Goal: Task Accomplishment & Management: Manage account settings

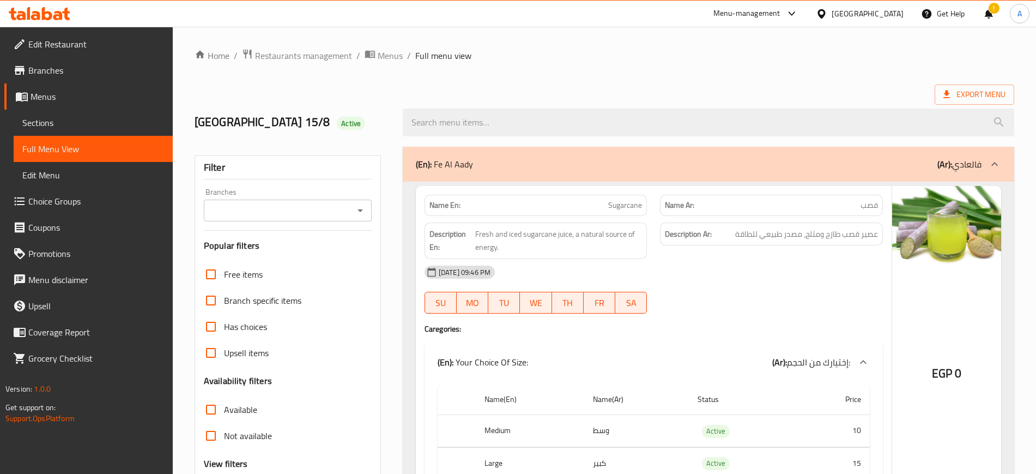
click at [285, 56] on span "Restaurants management" at bounding box center [303, 55] width 97 height 13
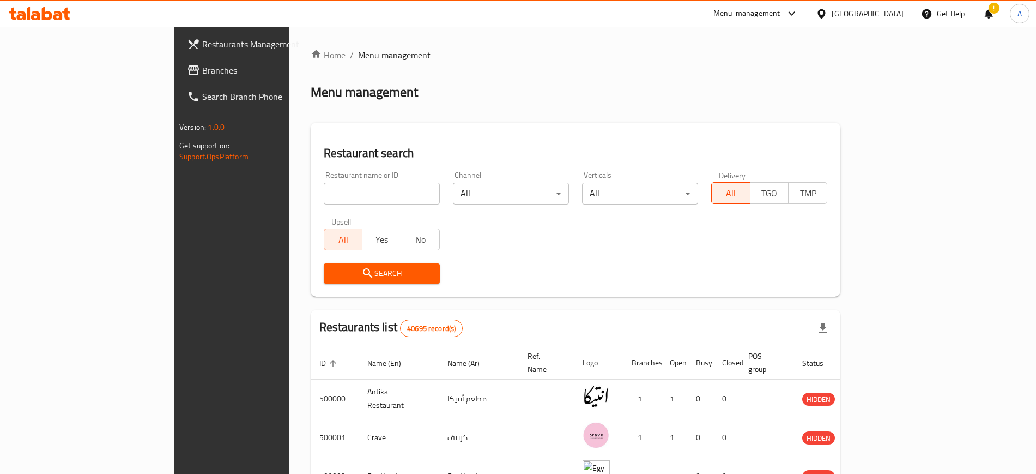
click at [891, 17] on div "Egypt" at bounding box center [868, 14] width 72 height 12
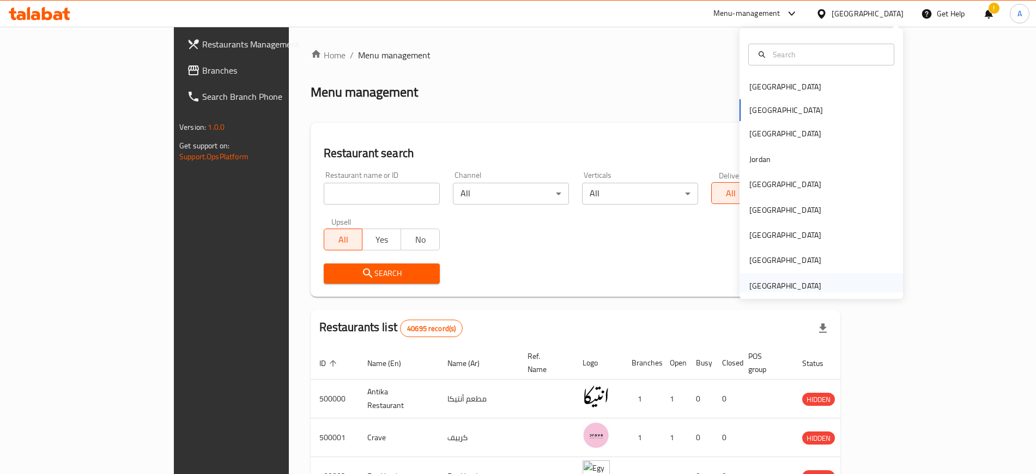
click at [757, 276] on div "[GEOGRAPHIC_DATA]" at bounding box center [785, 285] width 89 height 25
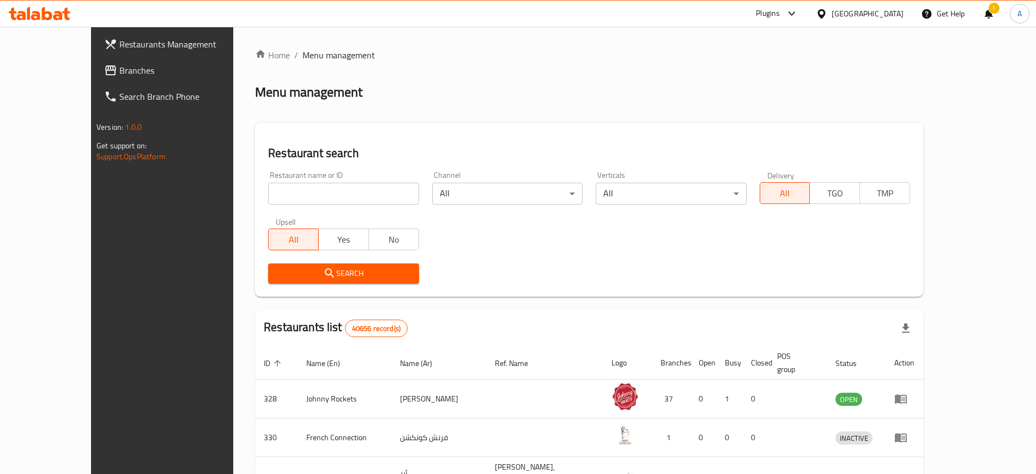
click at [338, 191] on div "Home / Menu management Menu management Restaurant search Restaurant name or ID …" at bounding box center [589, 412] width 668 height 729
paste input "Thai Kitchen Com"
click at [338, 191] on input "Thai Kitchen Com" at bounding box center [343, 194] width 150 height 22
type input "Thai Kitchen Com"
click button "Search" at bounding box center [343, 273] width 150 height 20
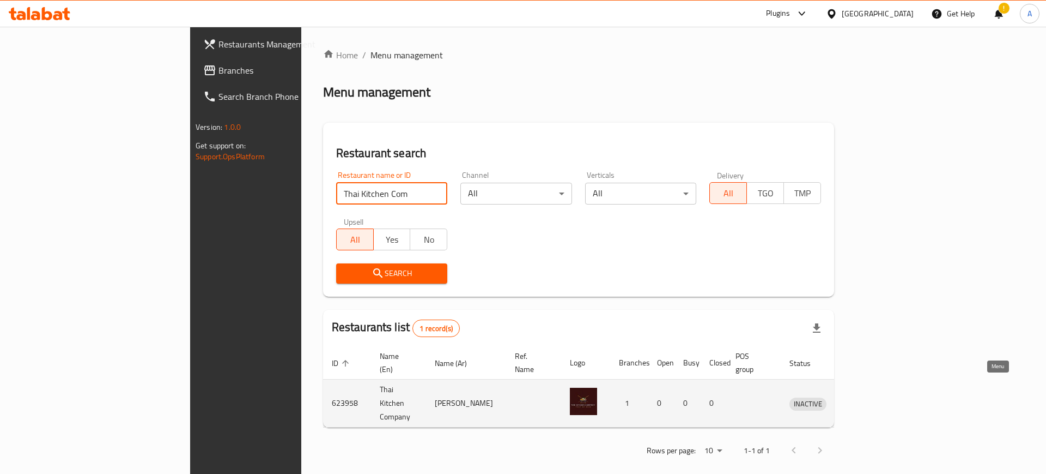
click at [862, 397] on icon "enhanced table" at bounding box center [854, 403] width 13 height 13
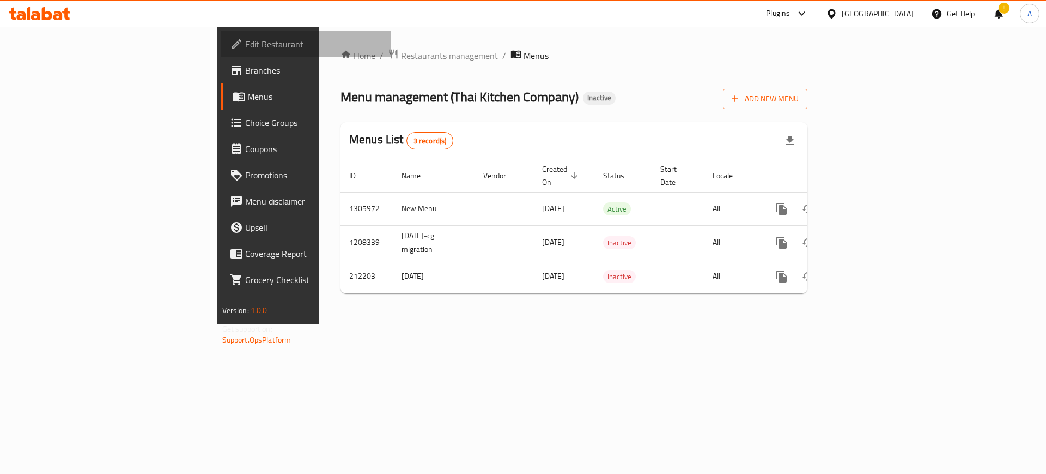
click at [245, 38] on span "Edit Restaurant" at bounding box center [314, 44] width 138 height 13
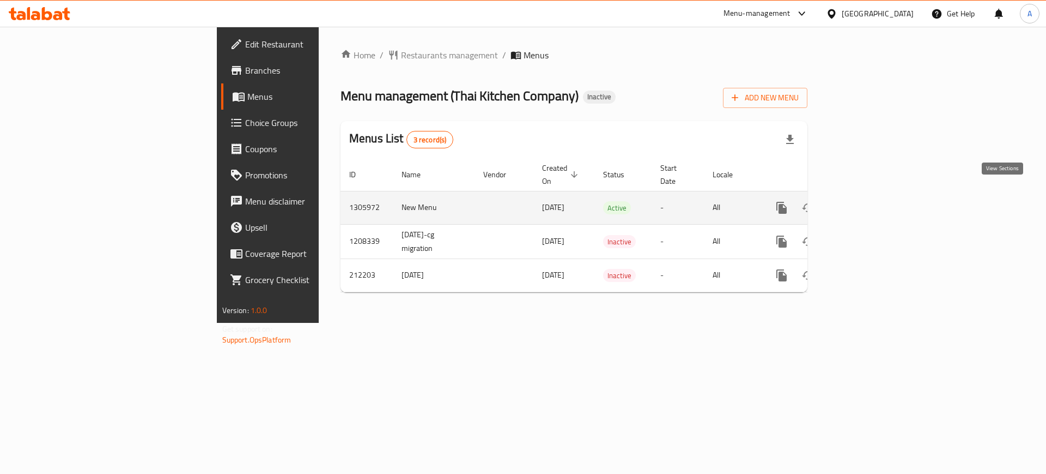
click at [867, 201] on icon "enhanced table" at bounding box center [860, 207] width 13 height 13
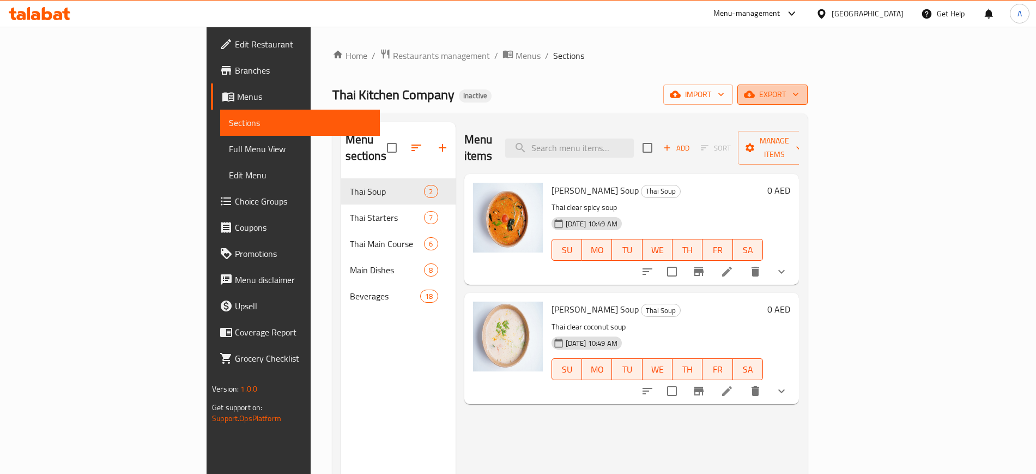
click at [801, 95] on icon "button" at bounding box center [795, 94] width 11 height 11
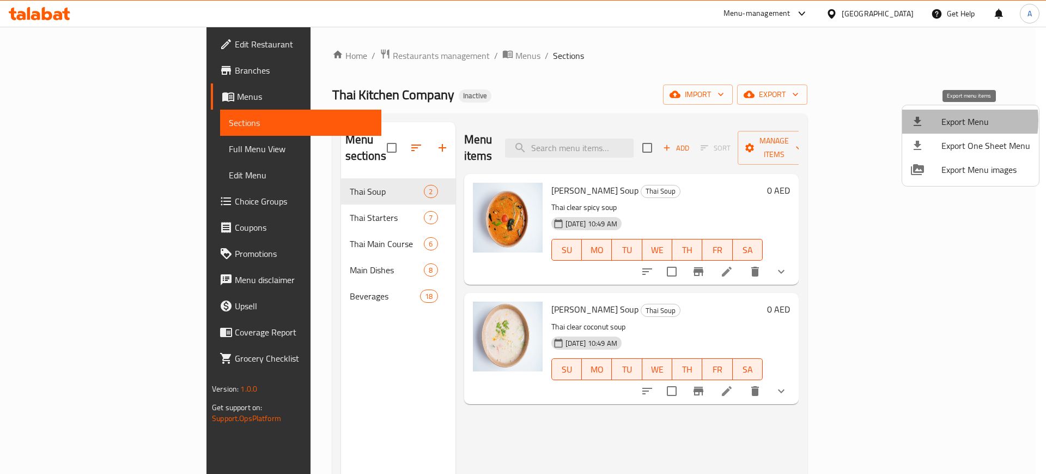
click at [943, 120] on span "Export Menu" at bounding box center [986, 121] width 89 height 13
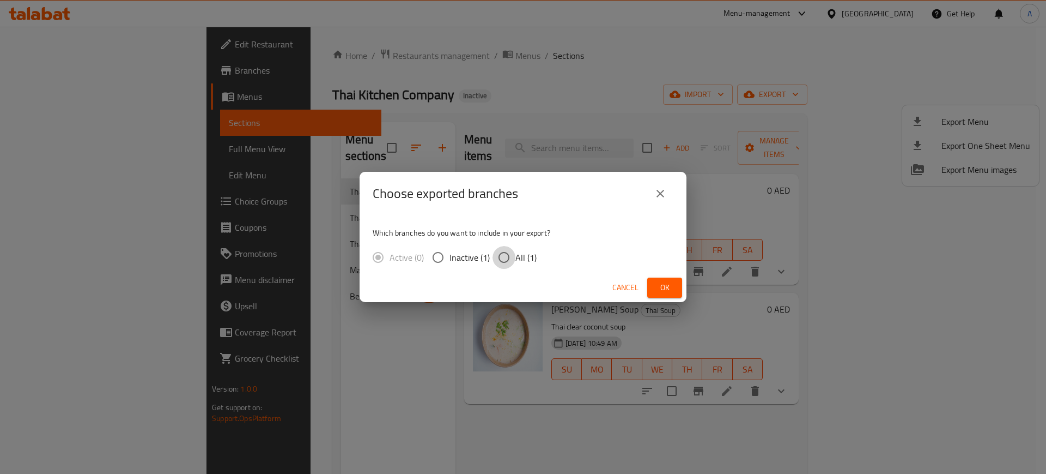
click at [500, 259] on input "All (1)" at bounding box center [504, 257] width 23 height 23
radio input "true"
click at [661, 284] on span "Ok" at bounding box center [664, 288] width 17 height 14
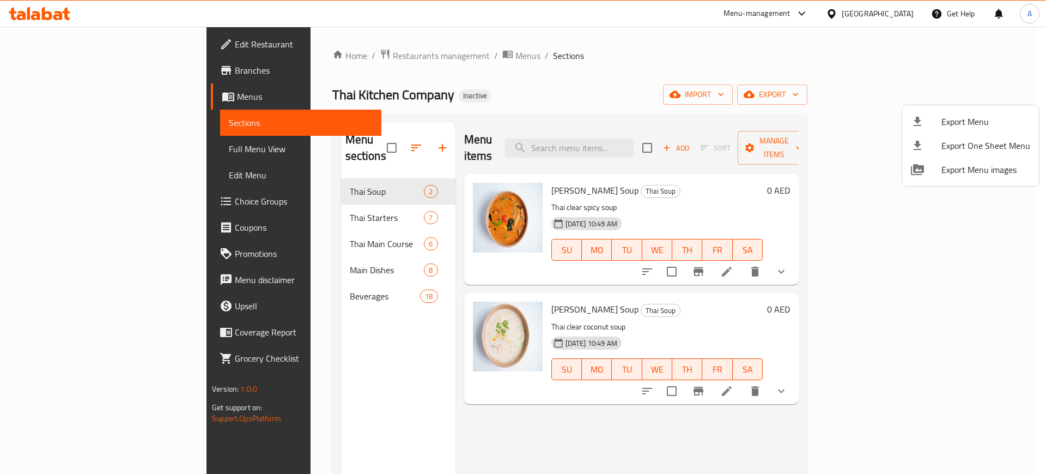
click at [65, 148] on div at bounding box center [523, 237] width 1046 height 474
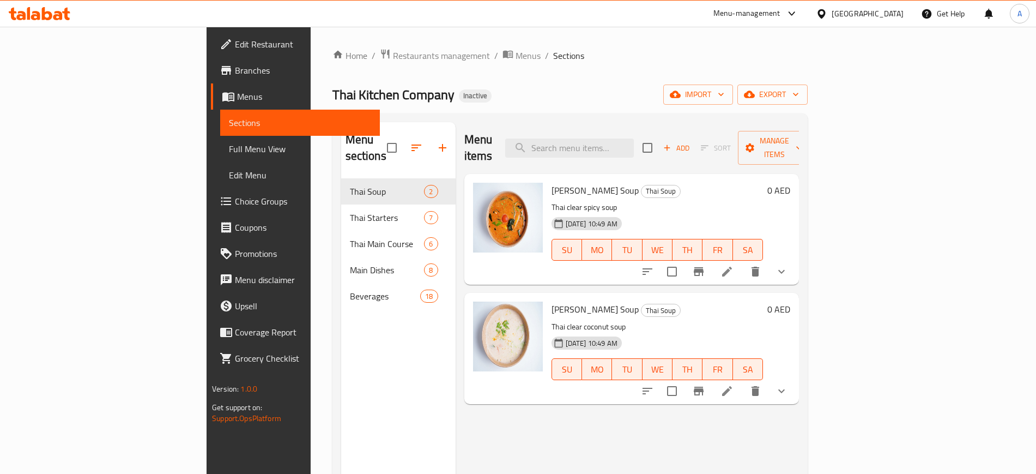
click at [229, 148] on span "Full Menu View" at bounding box center [300, 148] width 142 height 13
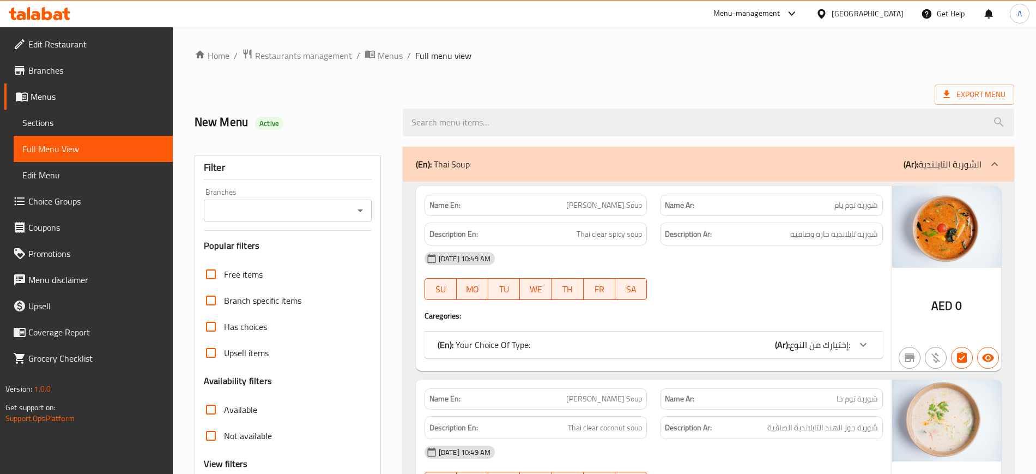
scroll to position [229, 0]
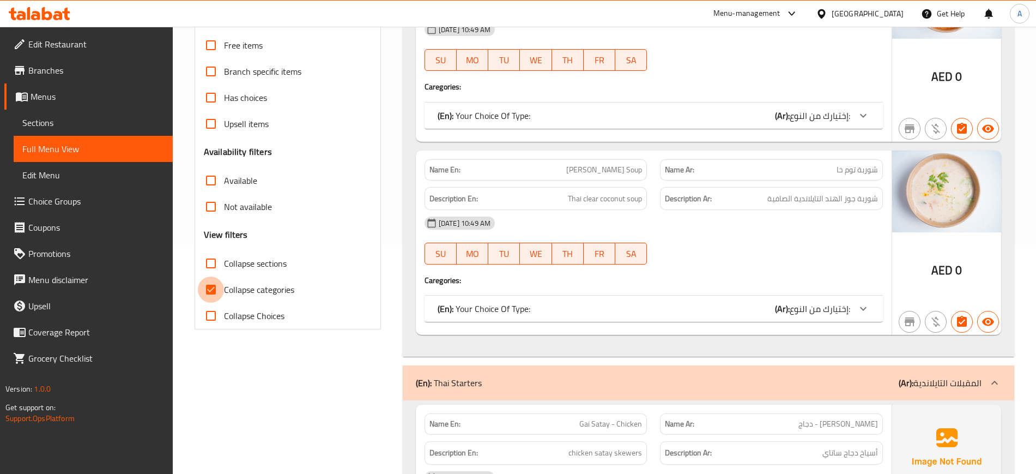
click at [210, 288] on input "Collapse categories" at bounding box center [211, 289] width 26 height 26
checkbox input "false"
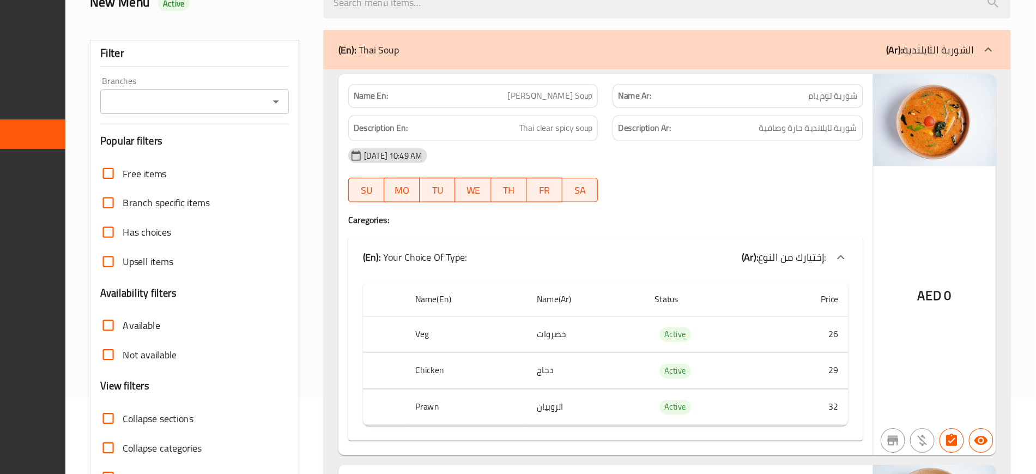
scroll to position [6566, 0]
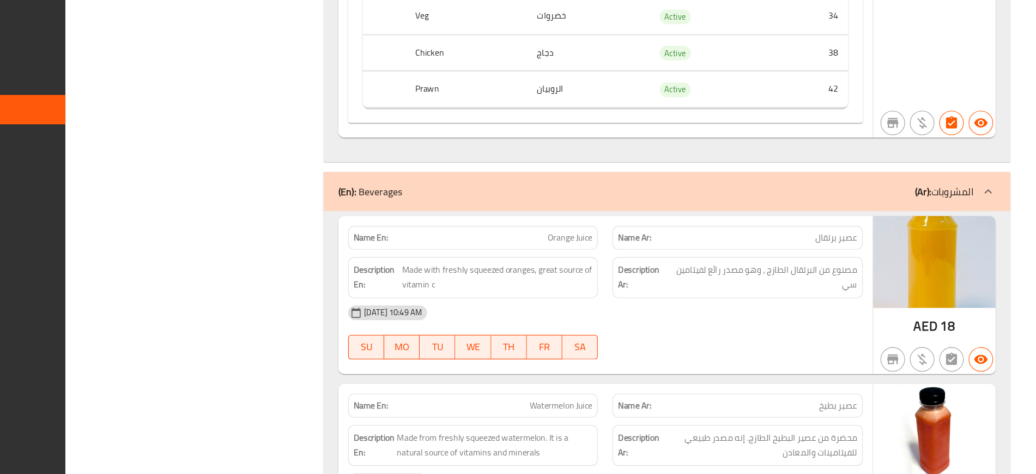
copy span "Orange"
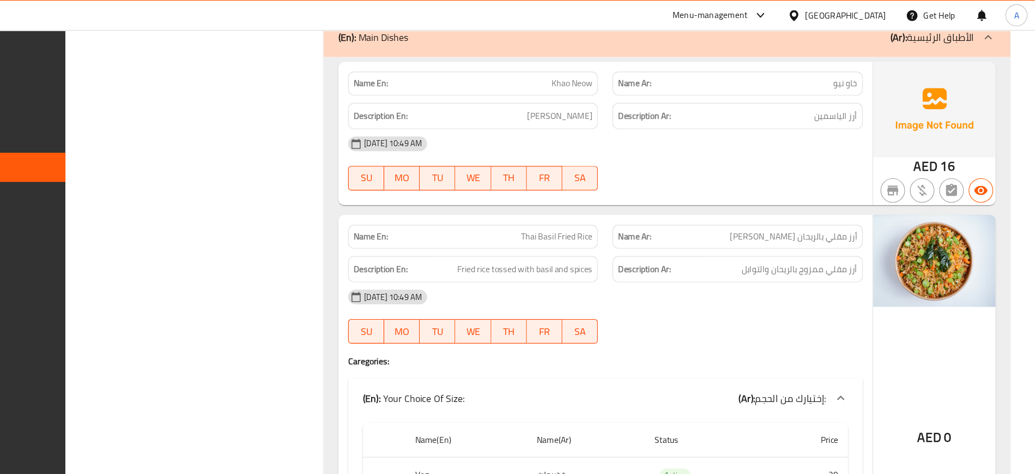
scroll to position [7547, 0]
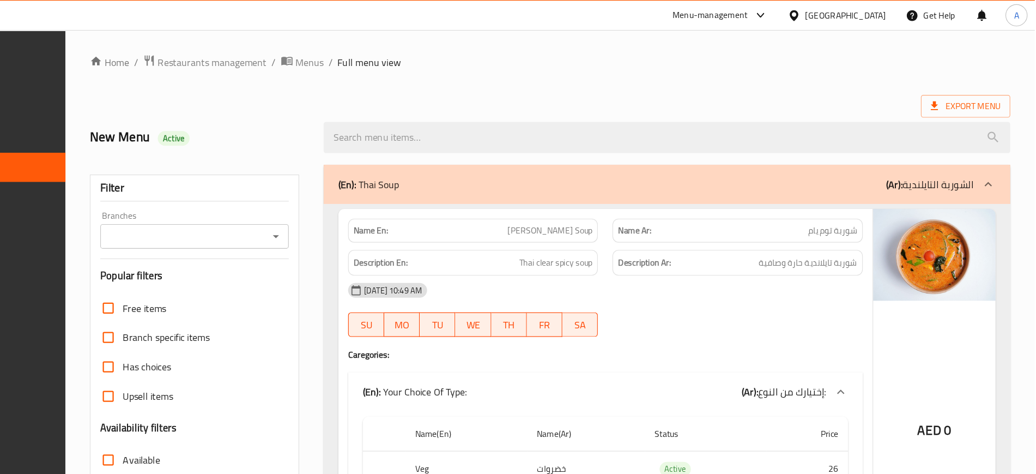
click at [432, 151] on div "(En): Thai Soup (Ar): الشوربة التايلندية" at bounding box center [708, 164] width 611 height 35
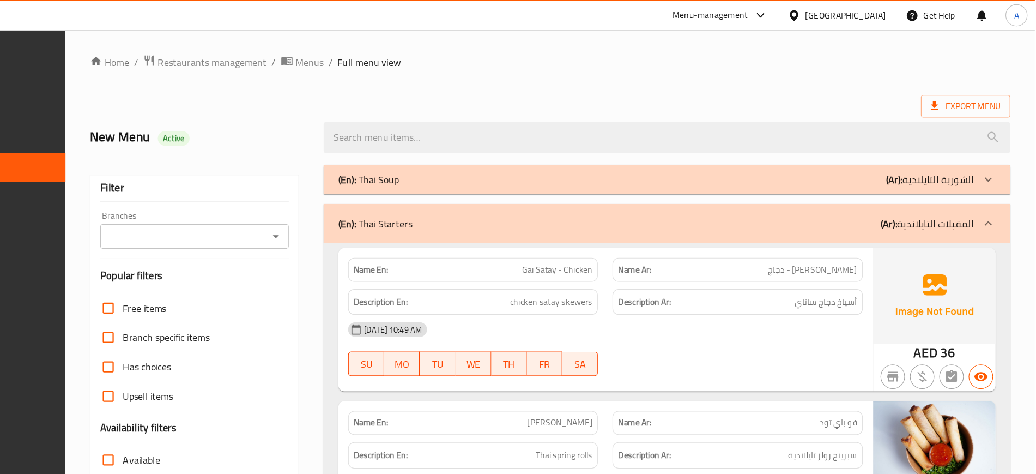
click at [432, 153] on p "(En): Thai Soup" at bounding box center [443, 159] width 54 height 13
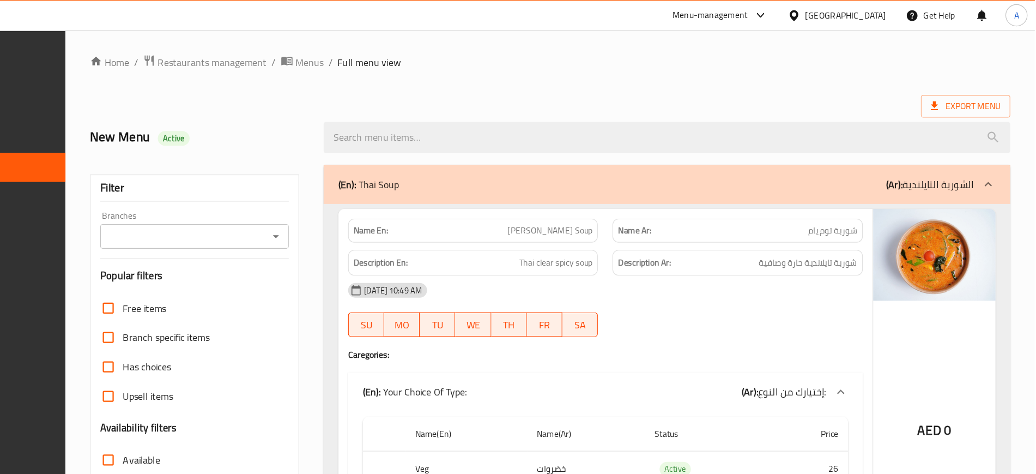
click at [513, 99] on div "New Menu Active" at bounding box center [604, 122] width 833 height 48
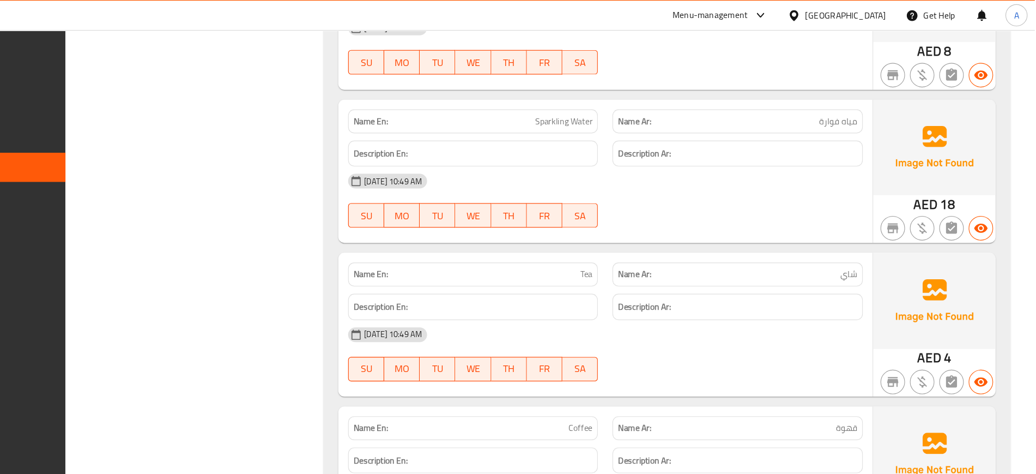
scroll to position [8783, 0]
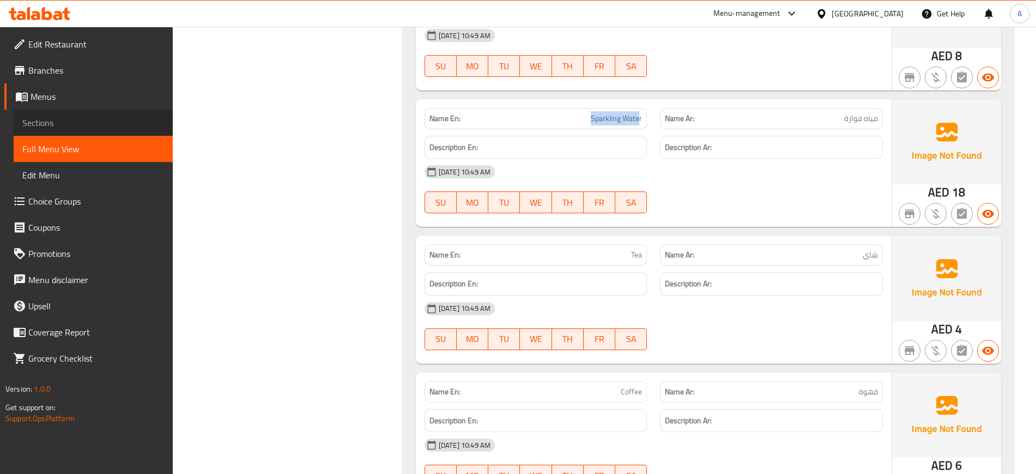
click at [62, 124] on span "Sections" at bounding box center [93, 122] width 142 height 13
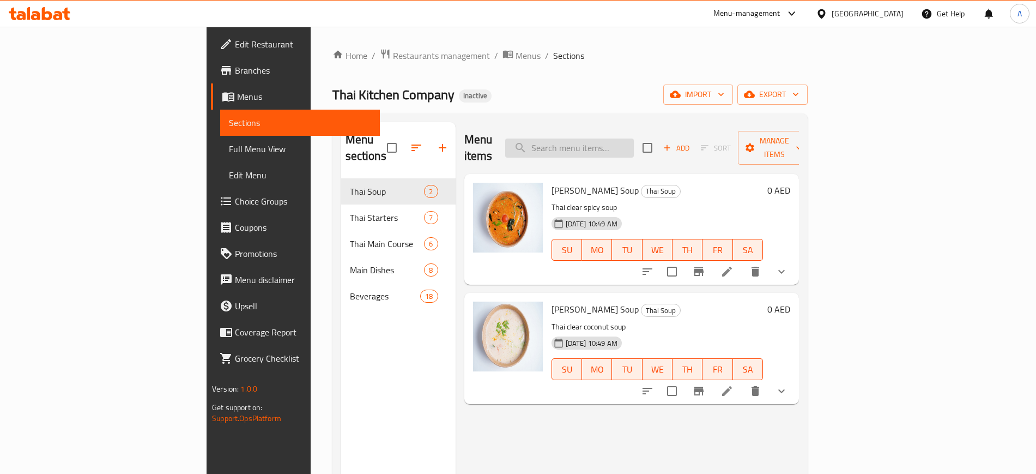
paste input "Bamee"
click at [615, 138] on input "Bamee" at bounding box center [569, 147] width 129 height 19
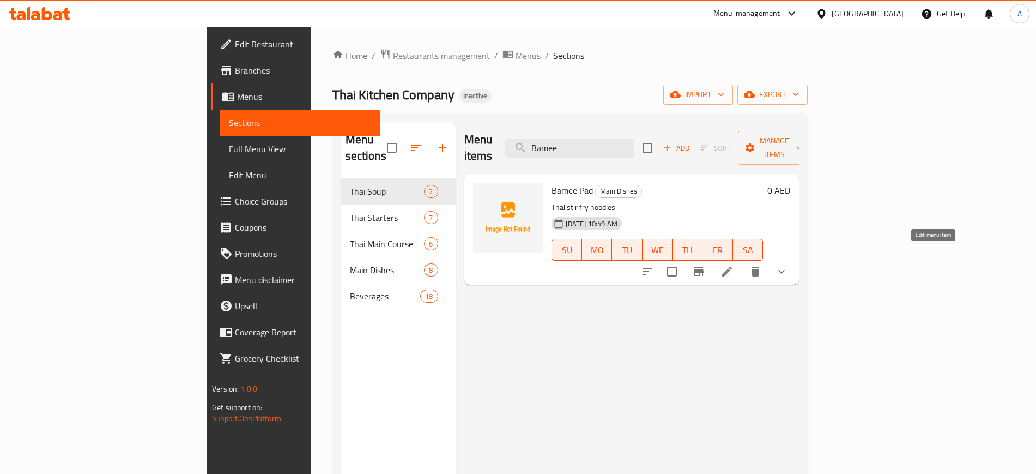
type input "Bamee"
click at [733, 265] on icon at bounding box center [726, 271] width 13 height 13
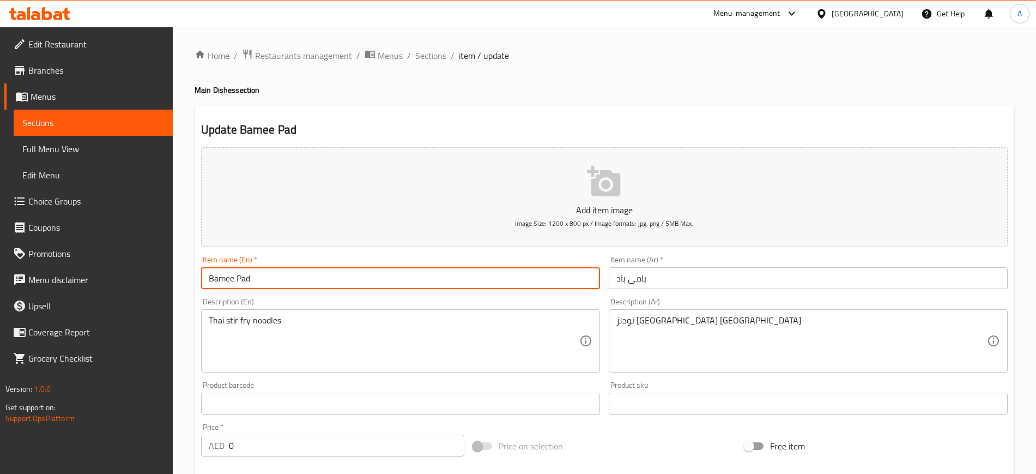
click at [275, 281] on input "Bamee Pad" at bounding box center [400, 278] width 399 height 22
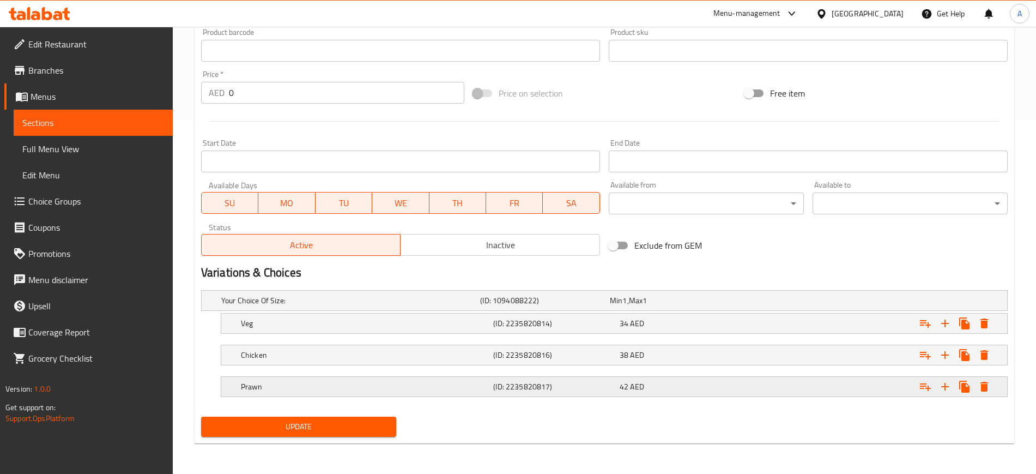
scroll to position [352, 0]
type input "Ba Mee Pad"
click at [285, 429] on span "Update" at bounding box center [299, 427] width 178 height 14
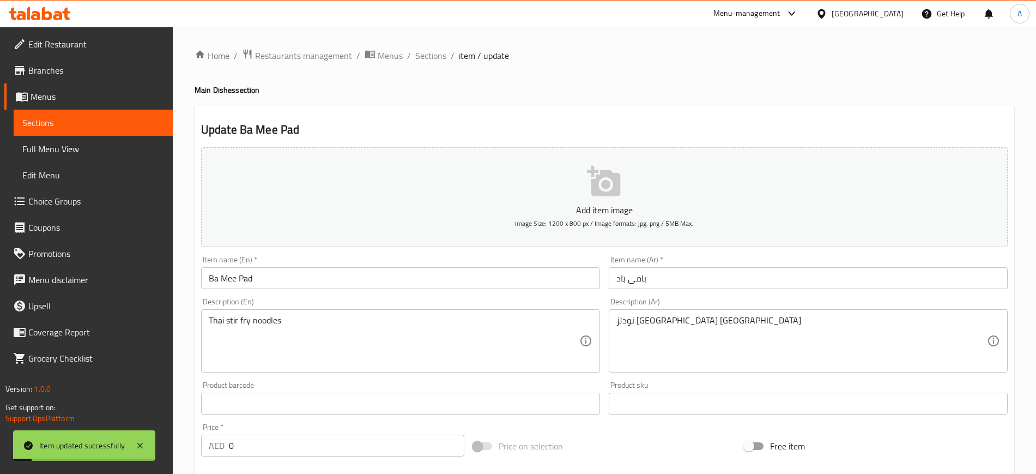
scroll to position [1, 0]
click at [433, 60] on span "Sections" at bounding box center [430, 54] width 31 height 13
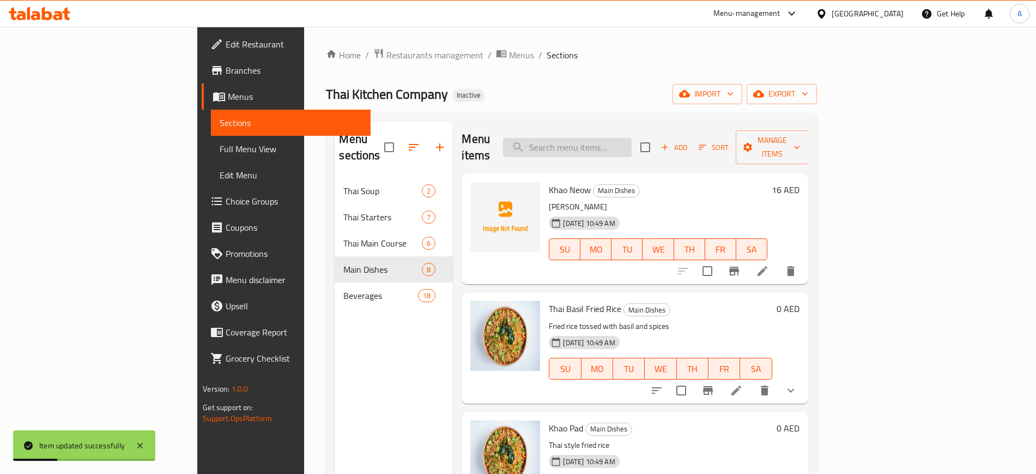
paste input "Horfun"
click at [609, 138] on input "Horfun" at bounding box center [567, 147] width 129 height 19
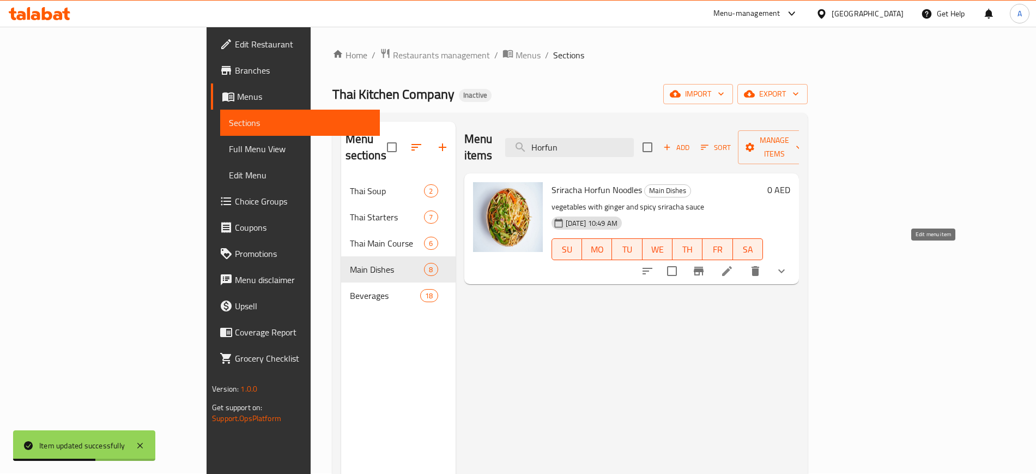
type input "Horfun"
click at [733, 264] on icon at bounding box center [726, 270] width 13 height 13
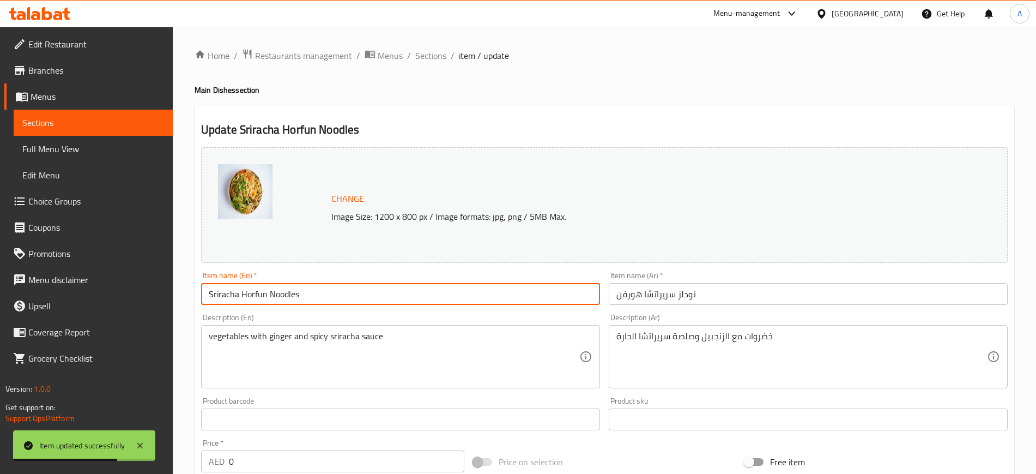
click at [351, 298] on input "Sriracha Horfun Noodles" at bounding box center [400, 294] width 399 height 22
type input "Sriracha Hor Fun Noodles"
click at [626, 292] on input "نودلز سريراتشا هورفن" at bounding box center [808, 294] width 399 height 22
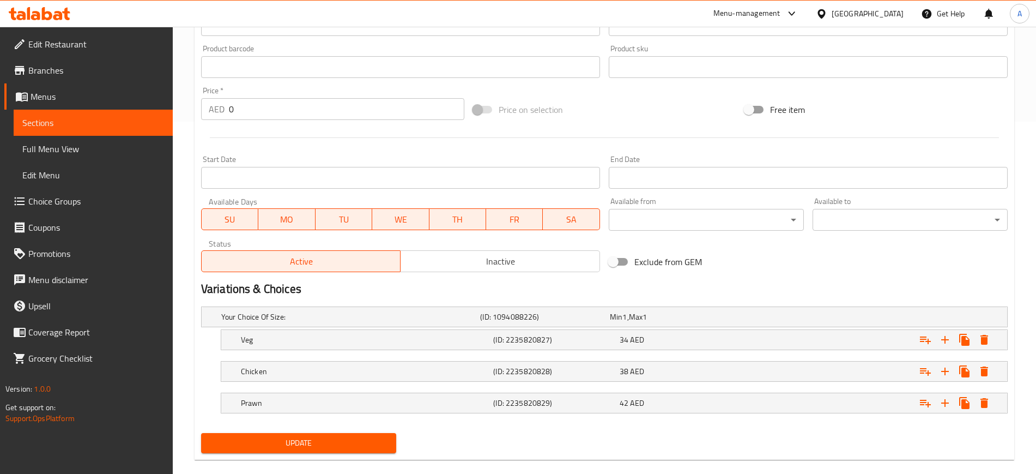
scroll to position [368, 0]
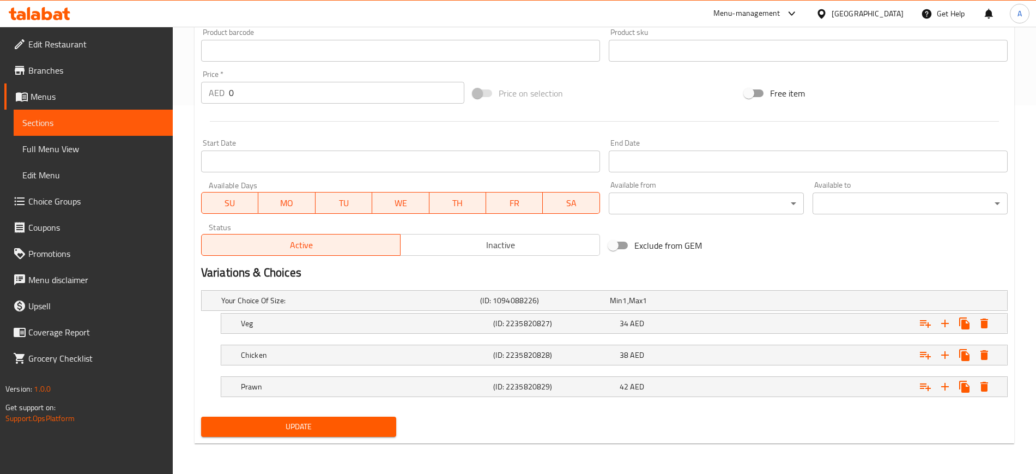
type input "نودلز سريراتشا هور فن"
click at [294, 417] on button "Update" at bounding box center [298, 426] width 195 height 20
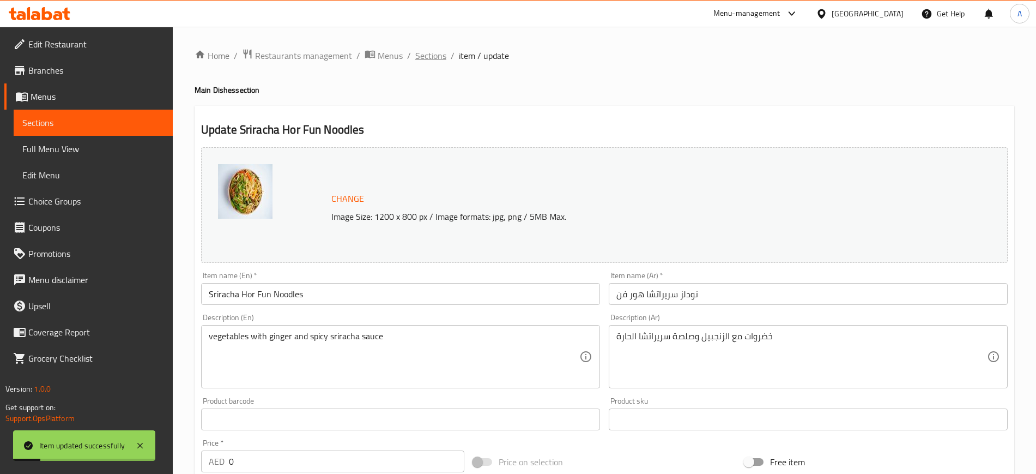
click at [431, 62] on span "Sections" at bounding box center [430, 55] width 31 height 13
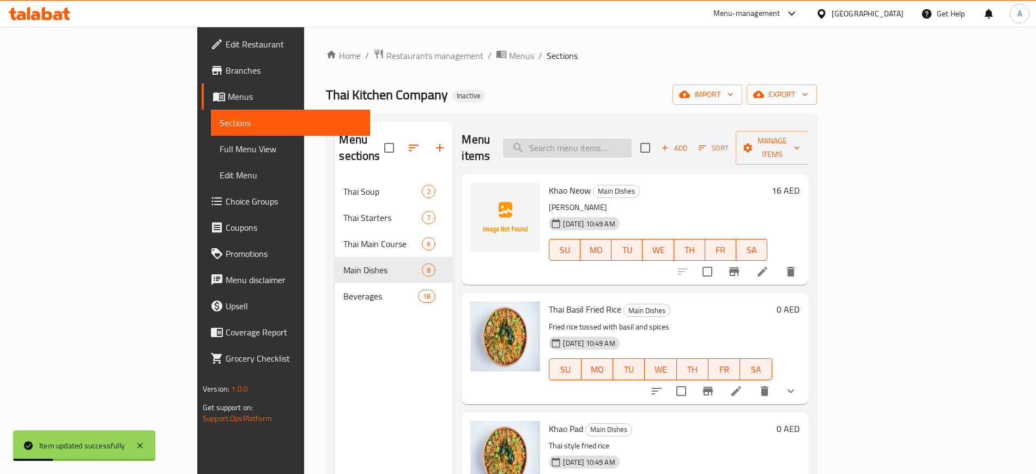
click at [612, 141] on input "search" at bounding box center [567, 147] width 129 height 19
paste input "Panag"
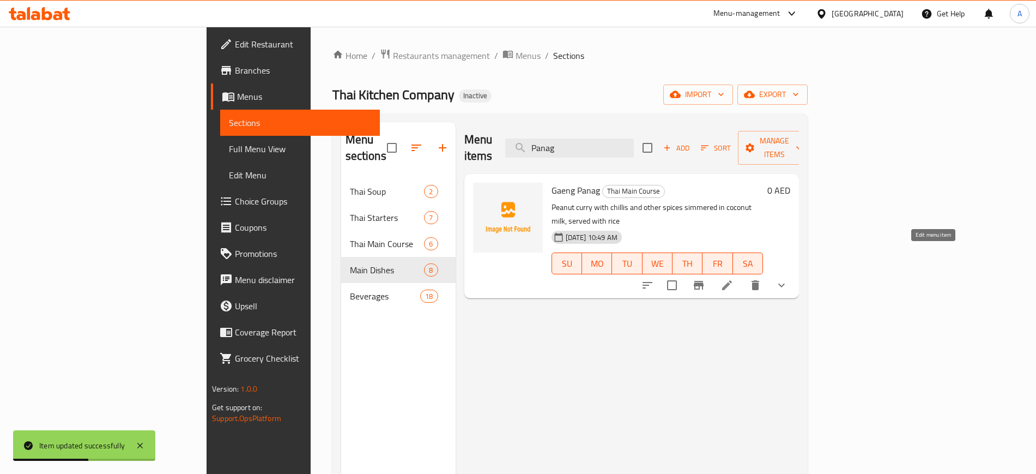
type input "Panag"
click at [733, 278] on icon at bounding box center [726, 284] width 13 height 13
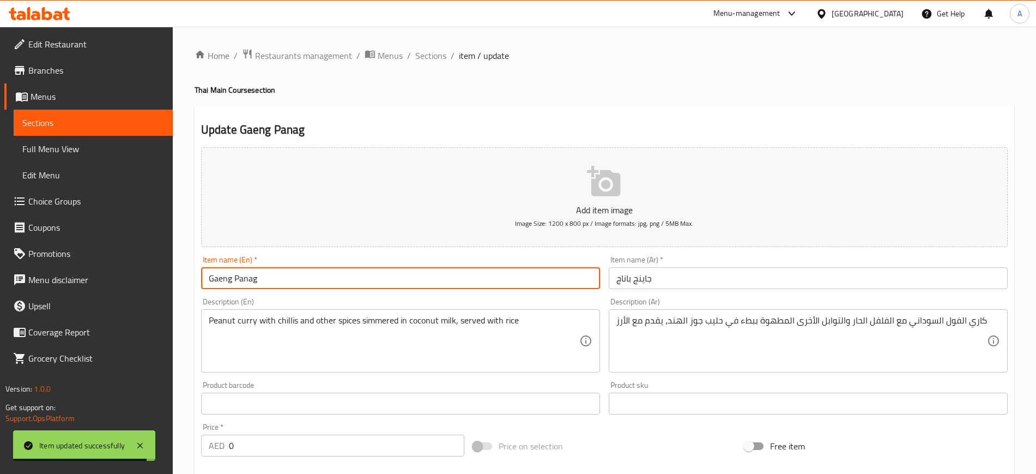
click at [243, 276] on input "Gaeng Panag" at bounding box center [400, 278] width 399 height 22
paste input "ng"
type input "Gaeng Panang"
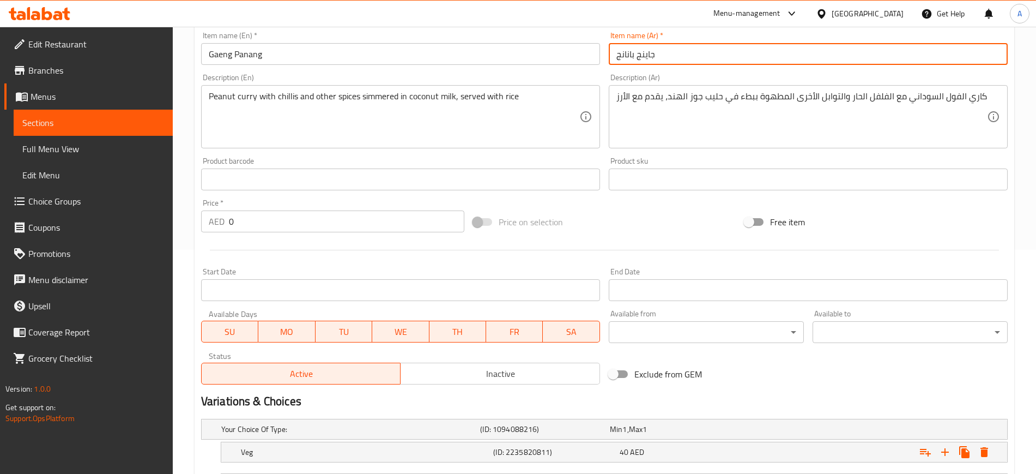
scroll to position [353, 0]
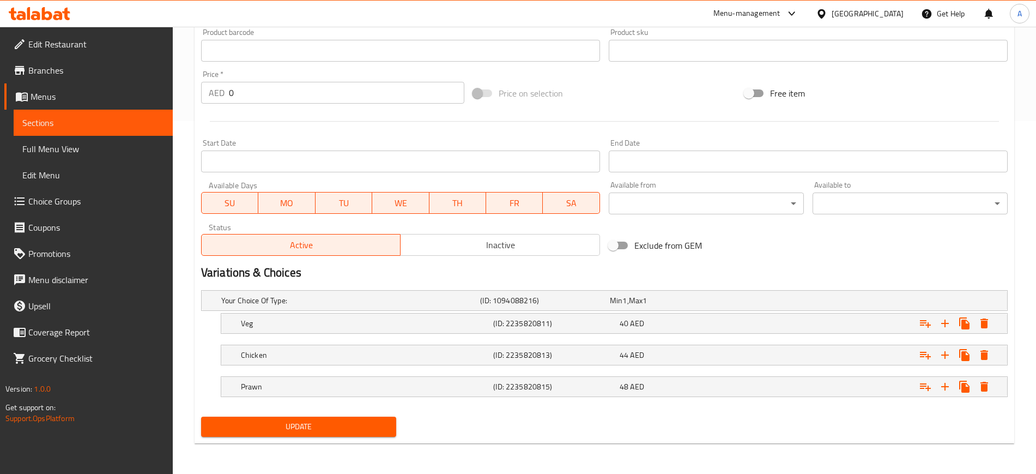
type input "جاينج بانانج"
click at [273, 426] on span "Update" at bounding box center [299, 427] width 178 height 14
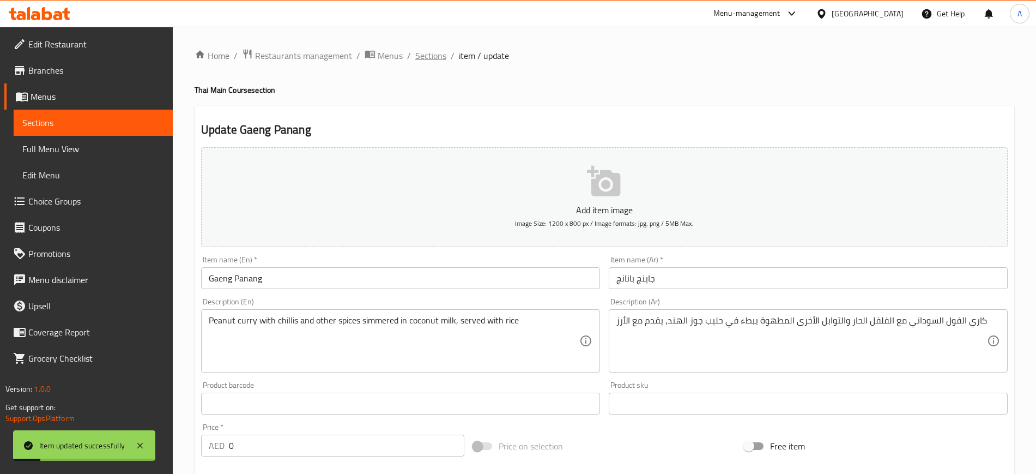
click at [428, 51] on span "Sections" at bounding box center [430, 55] width 31 height 13
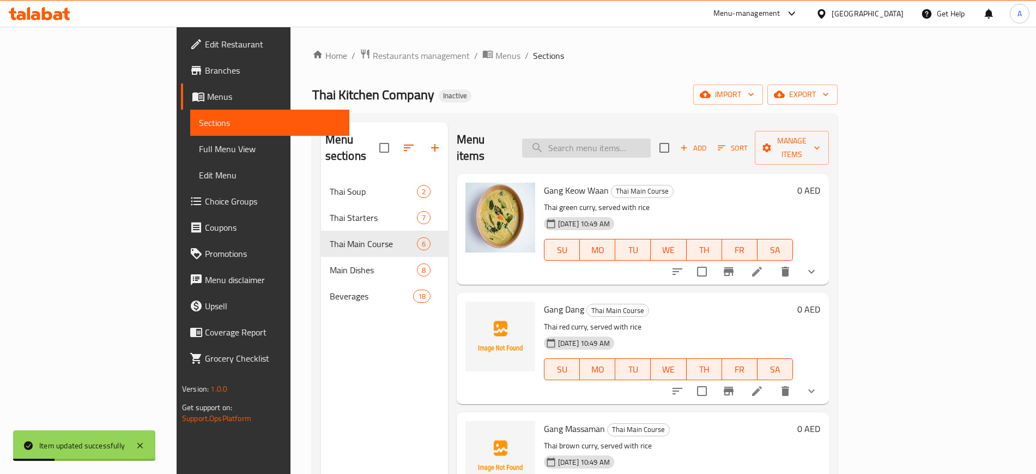
paste input "chillis"
click at [632, 138] on input "chillis" at bounding box center [586, 147] width 129 height 19
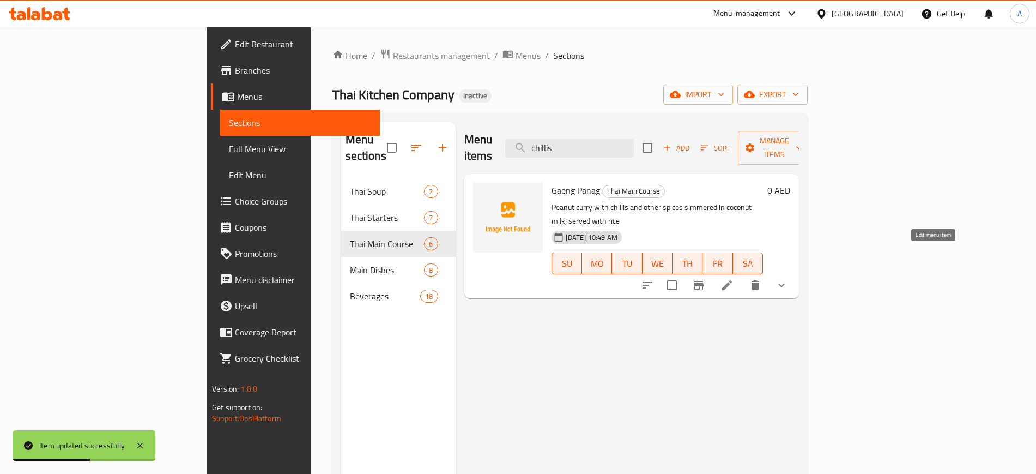
type input "chillis"
click at [733, 278] on icon at bounding box center [726, 284] width 13 height 13
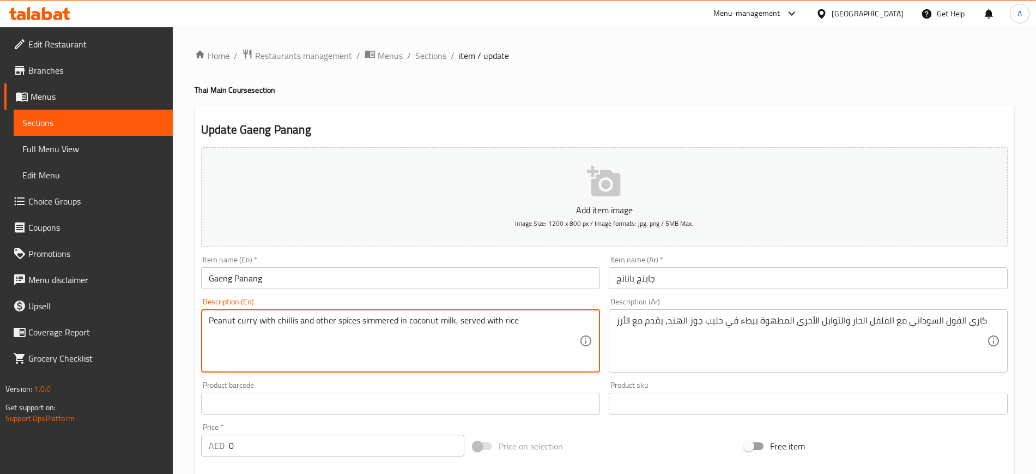
click at [283, 318] on textarea "Peanut curry with chillis and other spices simmered in coconut milk, served wit…" at bounding box center [394, 341] width 371 height 52
paste textarea "is"
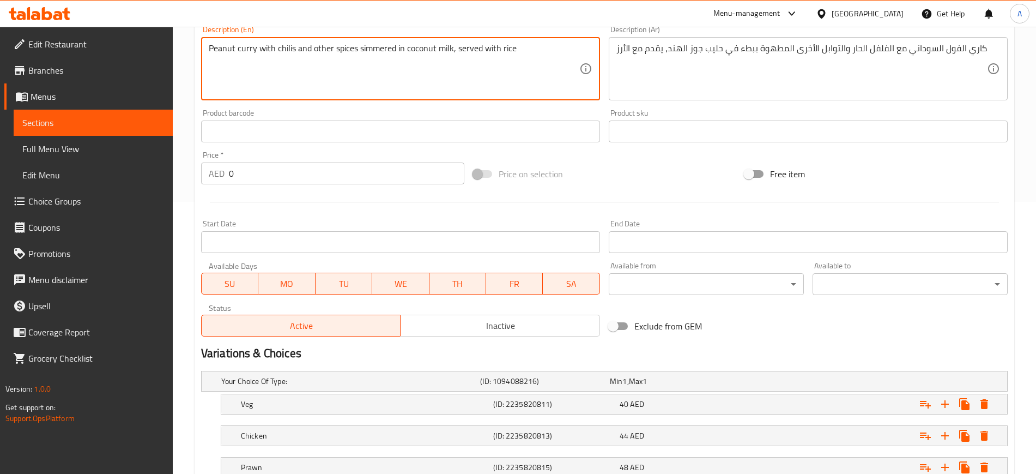
scroll to position [353, 0]
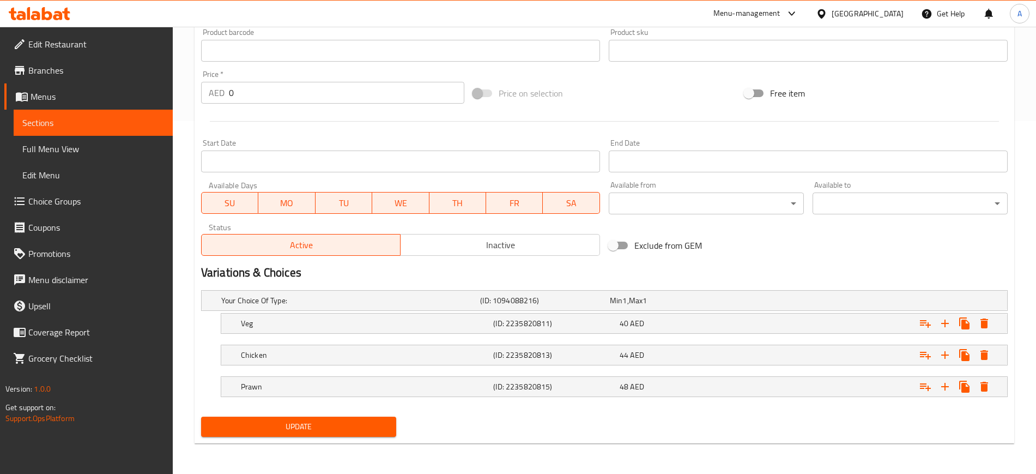
type textarea "Peanut curry with chilis and other spices simmered in coconut milk, served with…"
click at [320, 429] on span "Update" at bounding box center [299, 427] width 178 height 14
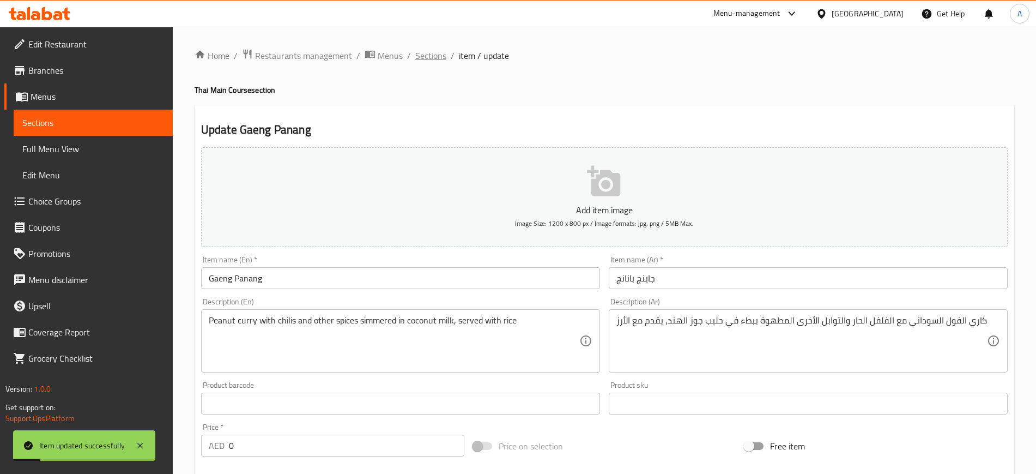
click at [427, 56] on span "Sections" at bounding box center [430, 55] width 31 height 13
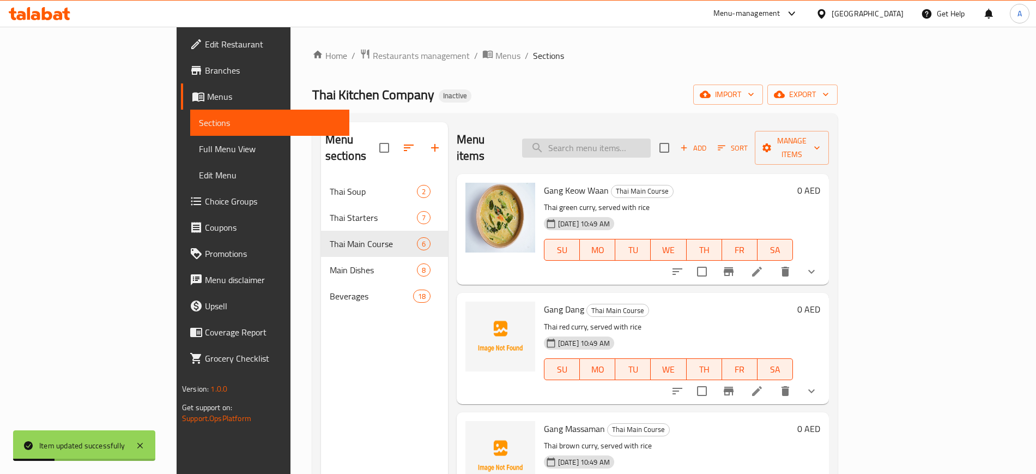
paste input "Bamee Pad"
click at [641, 142] on input "Bamee Pad" at bounding box center [586, 147] width 129 height 19
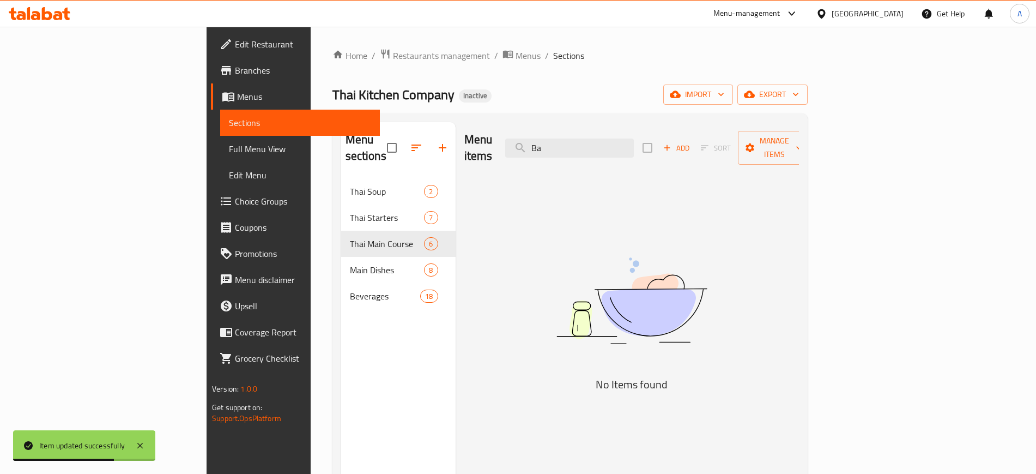
type input "B"
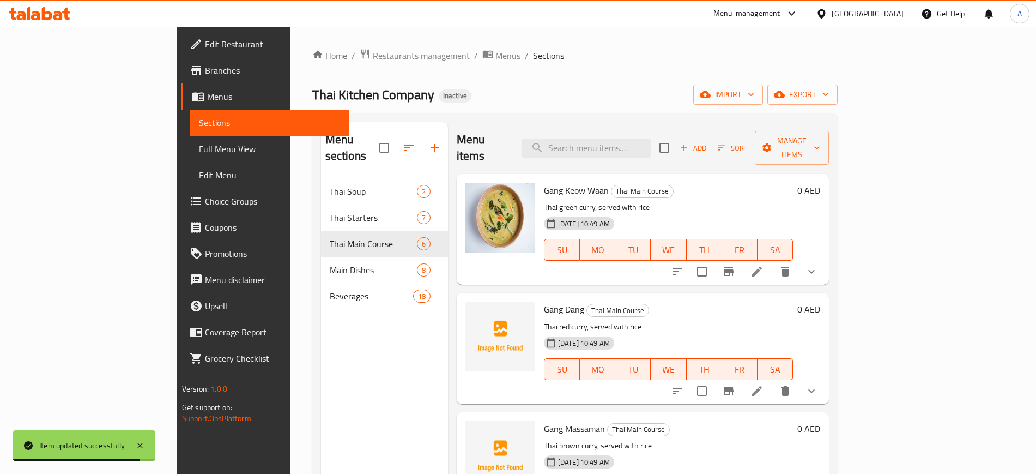
click at [199, 143] on span "Full Menu View" at bounding box center [270, 148] width 142 height 13
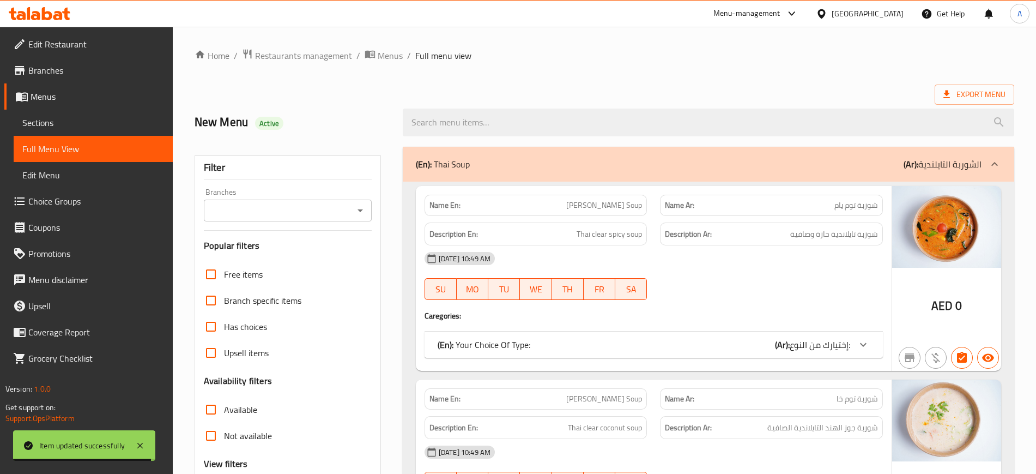
click at [529, 89] on div "Export Menu" at bounding box center [605, 94] width 820 height 20
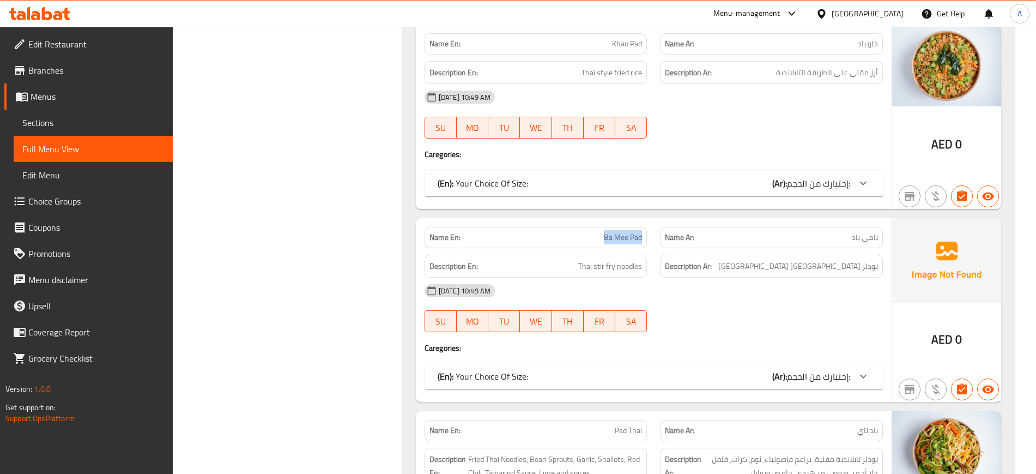
click at [76, 128] on span "Sections" at bounding box center [93, 122] width 142 height 13
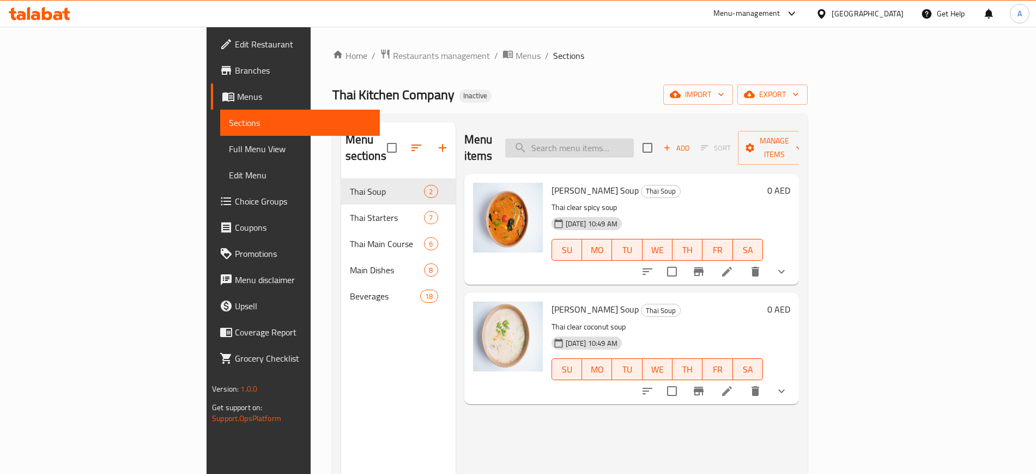
paste input "Ba Mee Pad"
click at [634, 142] on input "Ba Mee Pad" at bounding box center [569, 147] width 129 height 19
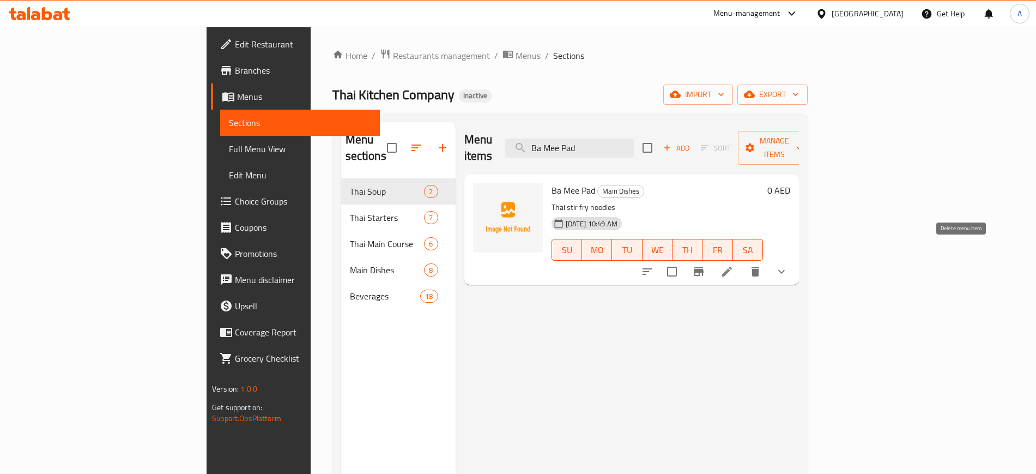
type input "Ba Mee Pad"
click at [759, 266] on icon "delete" at bounding box center [755, 271] width 8 height 10
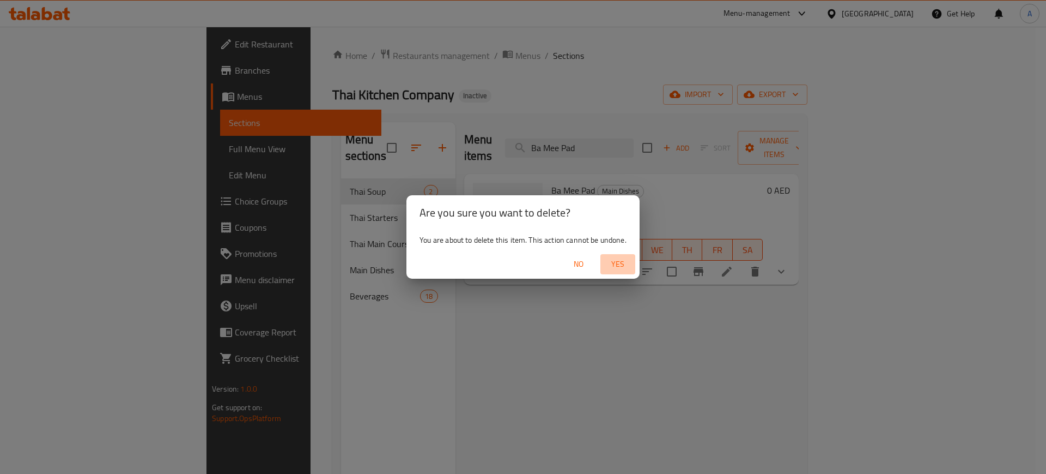
click at [618, 259] on span "Yes" at bounding box center [618, 264] width 26 height 14
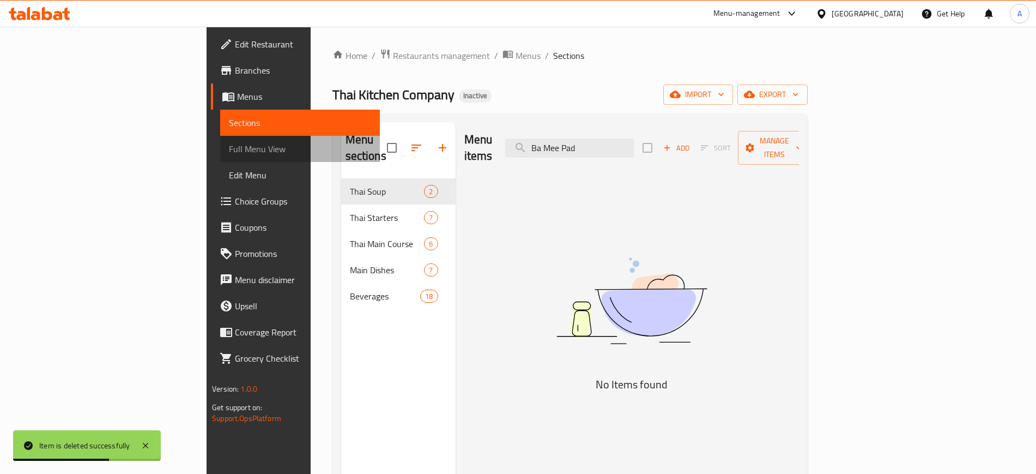
click at [229, 149] on span "Full Menu View" at bounding box center [300, 148] width 142 height 13
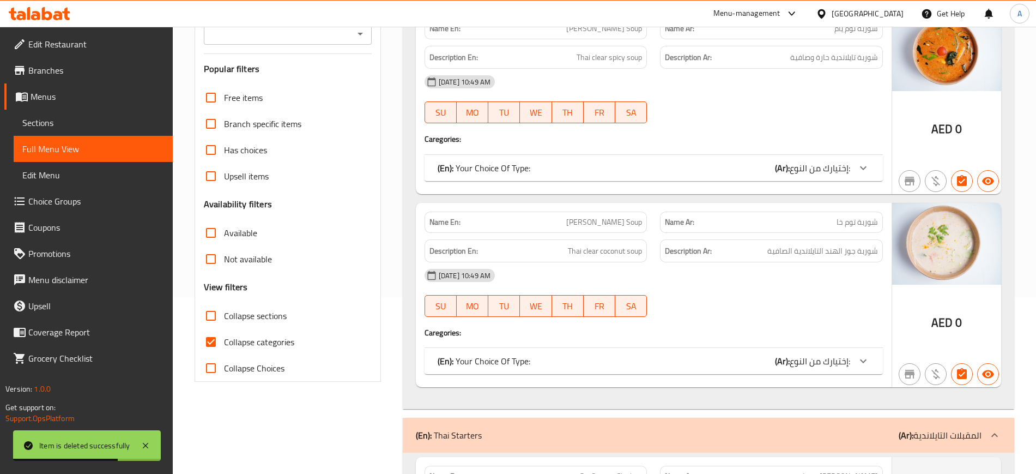
scroll to position [177, 0]
click at [212, 351] on input "Collapse categories" at bounding box center [211, 341] width 26 height 26
checkbox input "false"
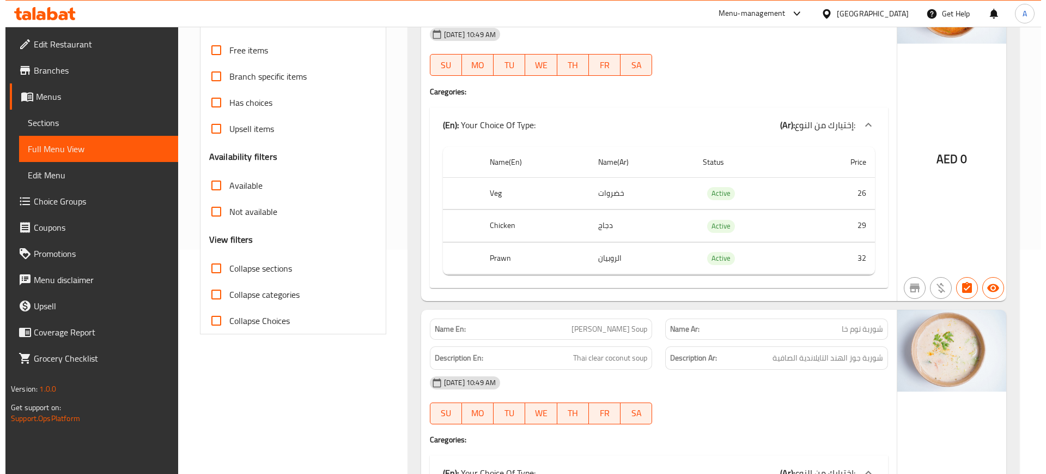
scroll to position [0, 0]
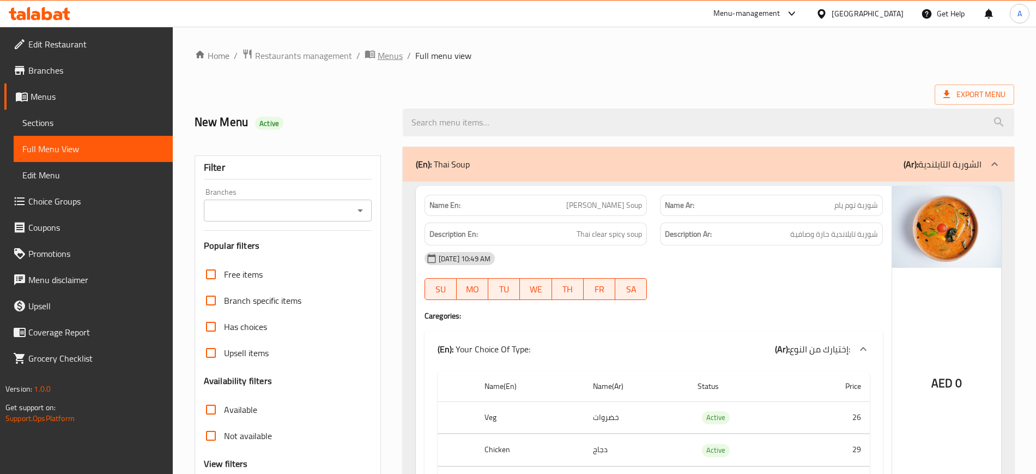
click at [381, 56] on span "Menus" at bounding box center [390, 55] width 25 height 13
